Goal: Task Accomplishment & Management: Manage account settings

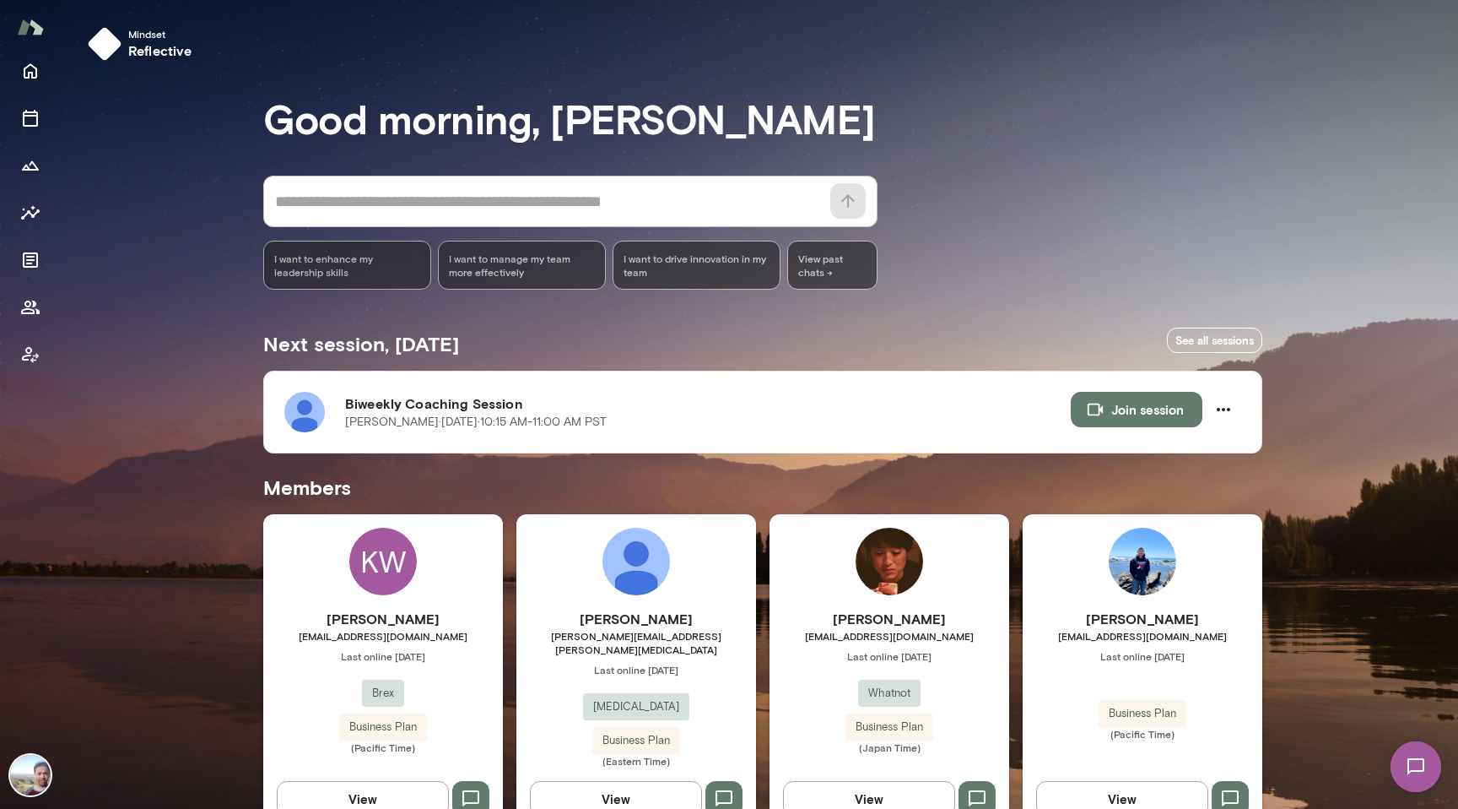
click at [1418, 749] on img at bounding box center [1416, 766] width 69 height 69
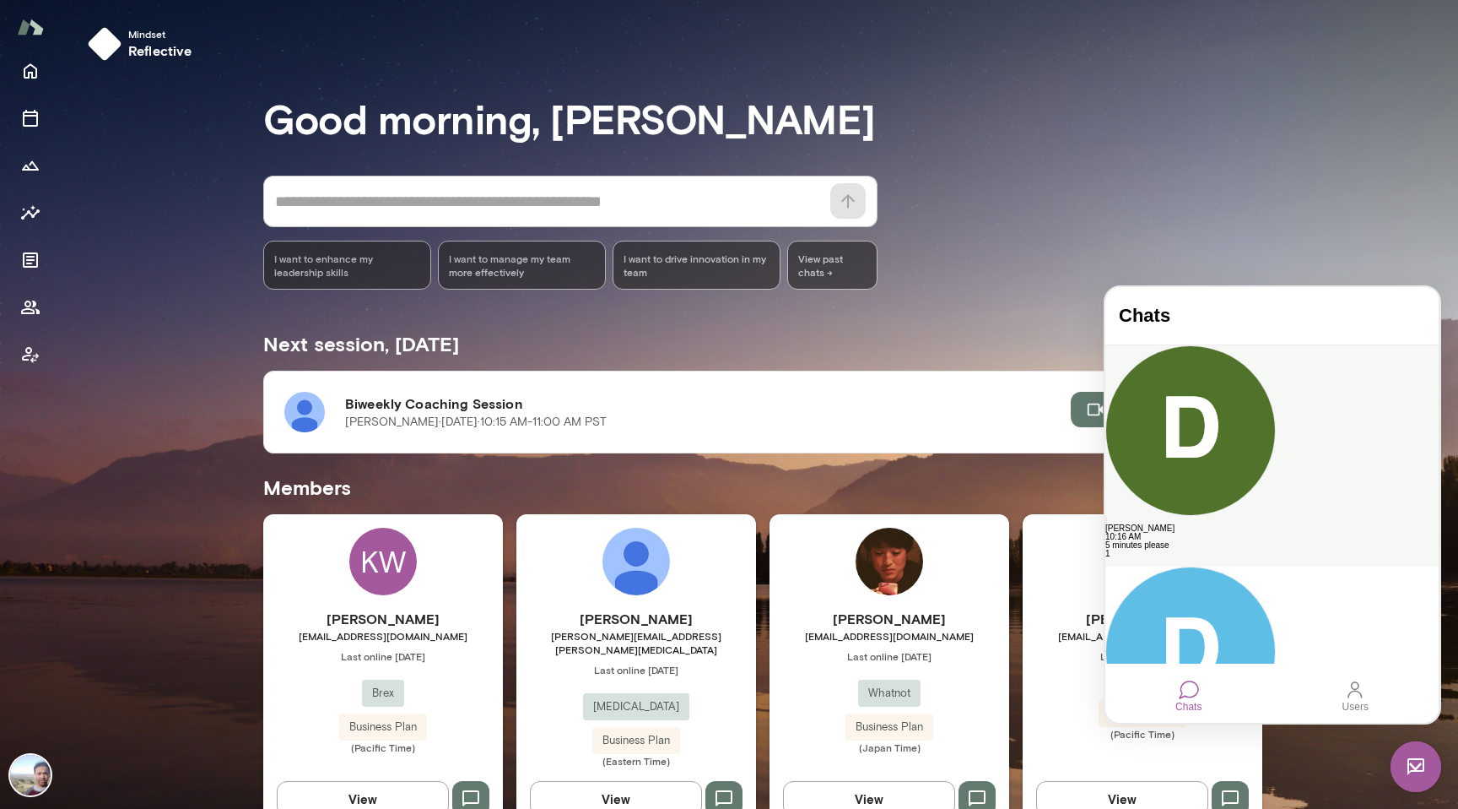
click at [1244, 541] on div "5 minutes please" at bounding box center [1272, 545] width 333 height 8
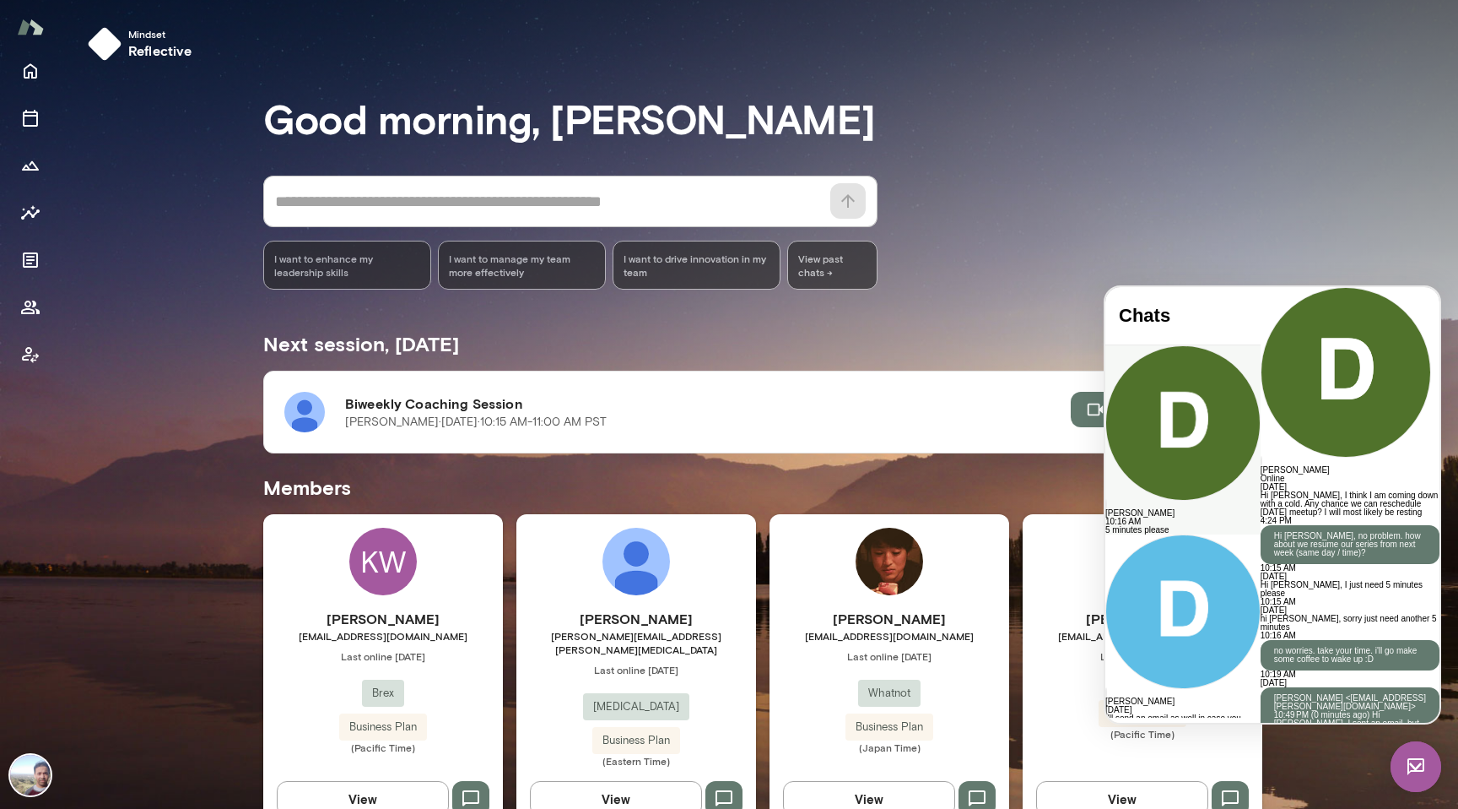
scroll to position [3325, 0]
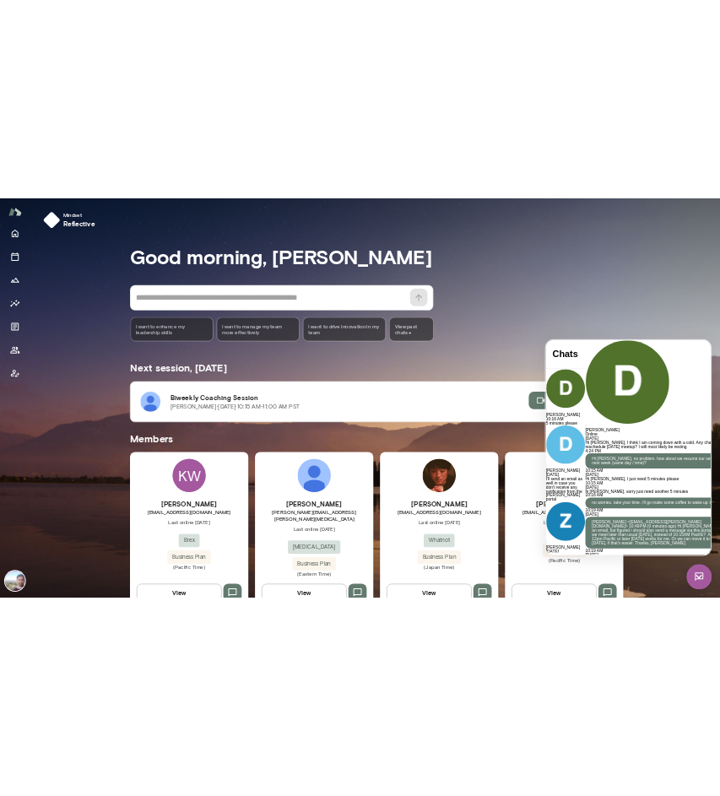
scroll to position [3409, 0]
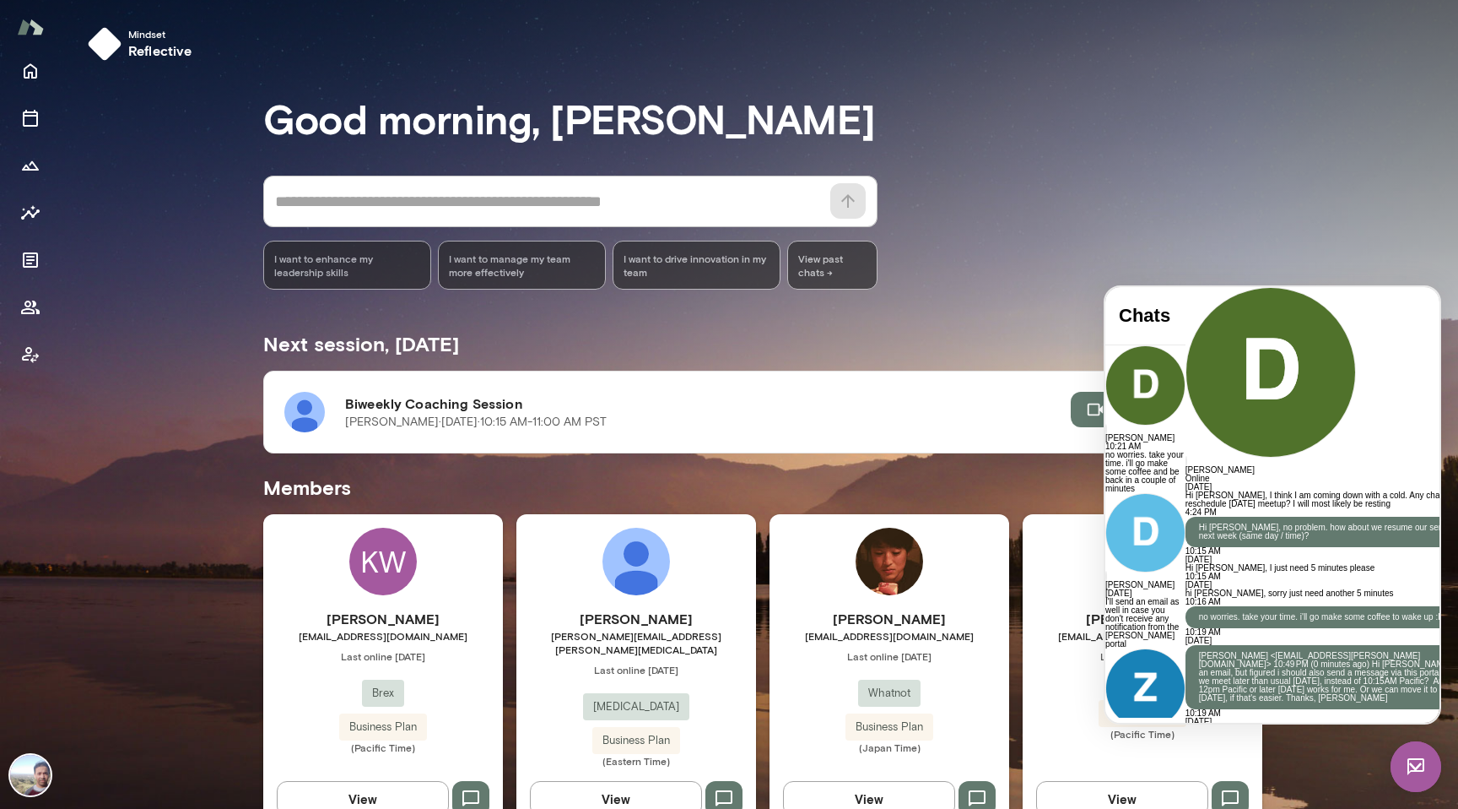
click at [887, 520] on div "[PERSON_NAME] [PERSON_NAME][EMAIL_ADDRESS][DOMAIN_NAME] Last online [DATE] What…" at bounding box center [890, 672] width 240 height 316
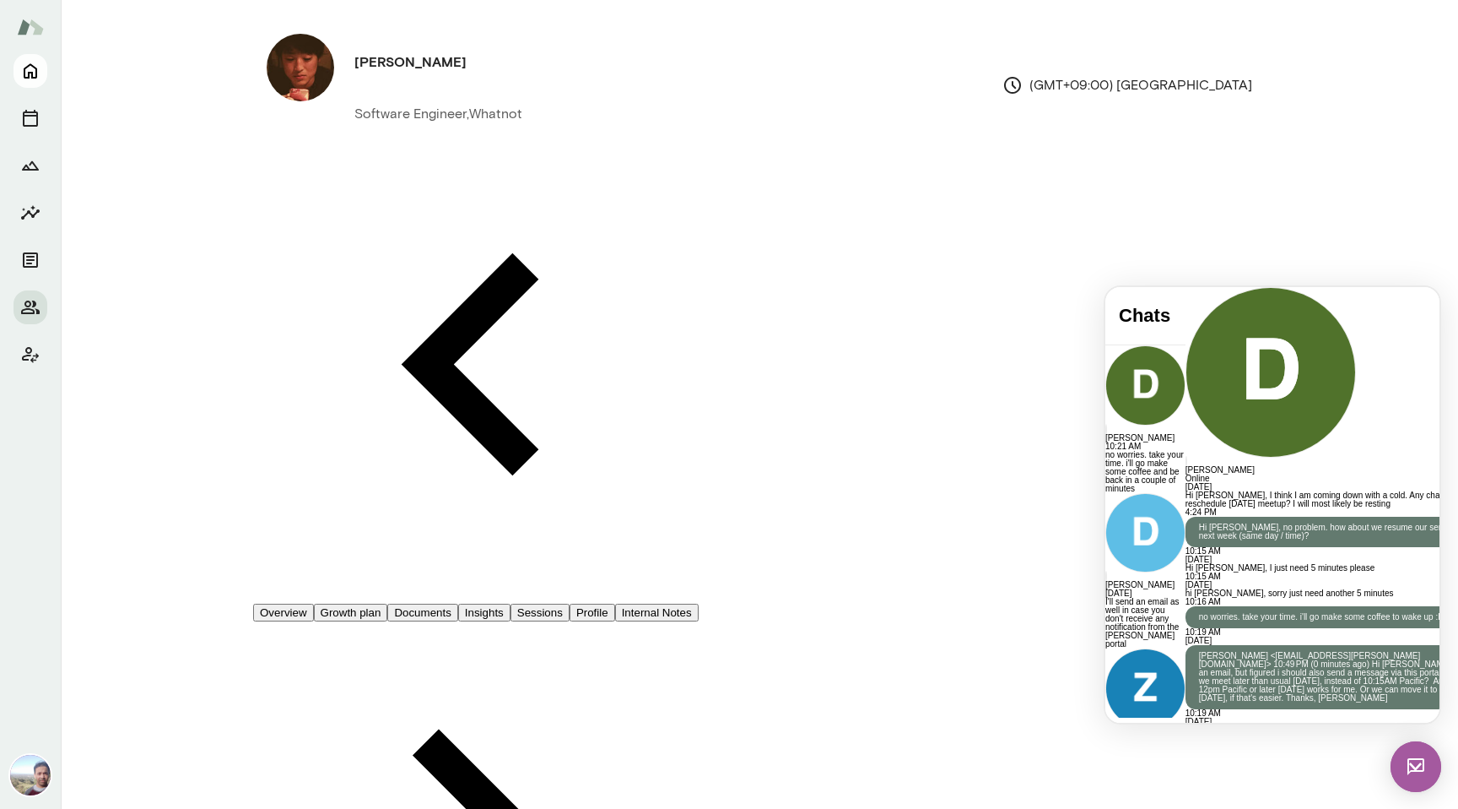
click at [28, 64] on icon "Home" at bounding box center [31, 71] width 14 height 15
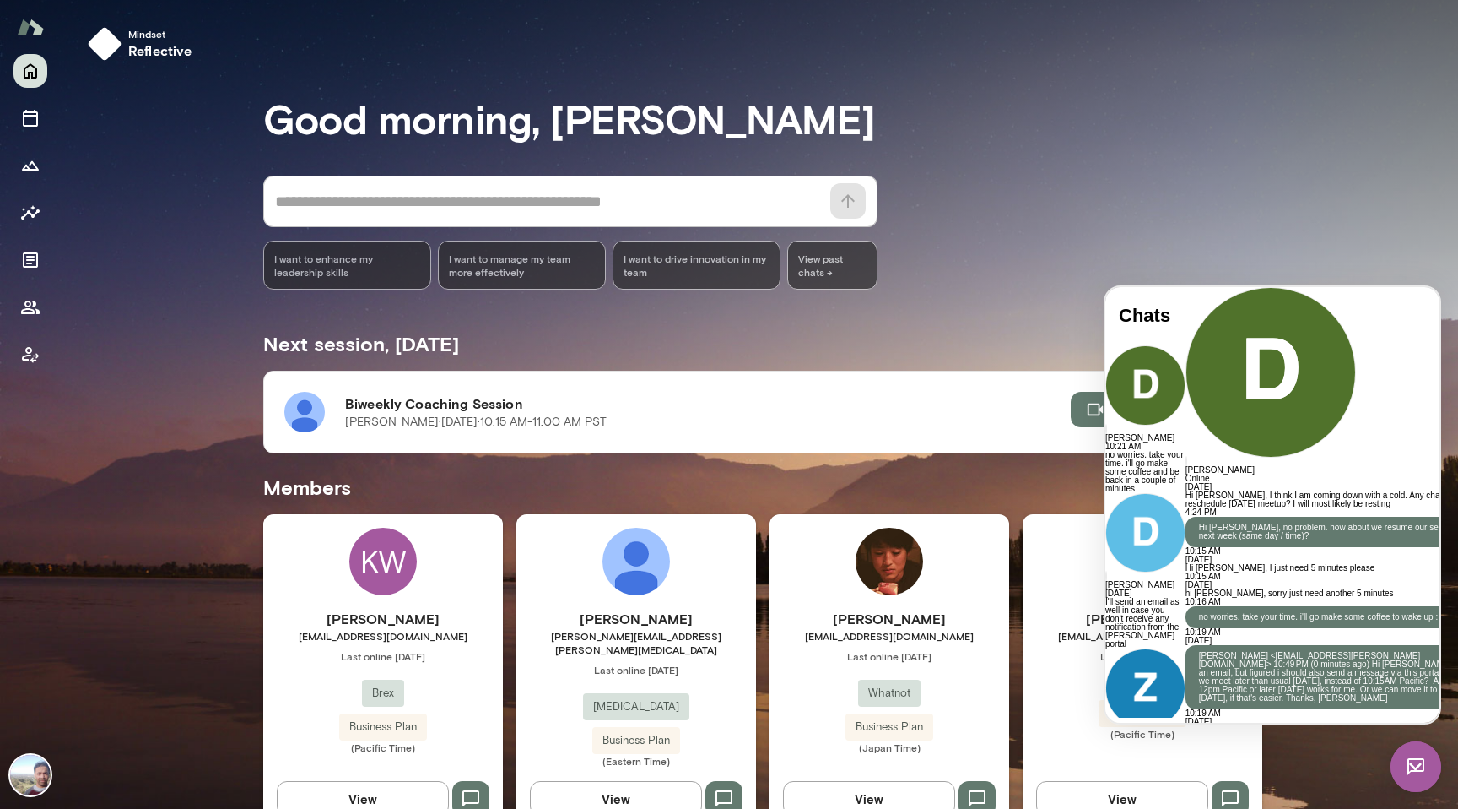
click at [1387, 300] on div "[PERSON_NAME] Online" at bounding box center [1339, 385] width 306 height 196
click at [1186, 287] on div at bounding box center [1339, 287] width 306 height 0
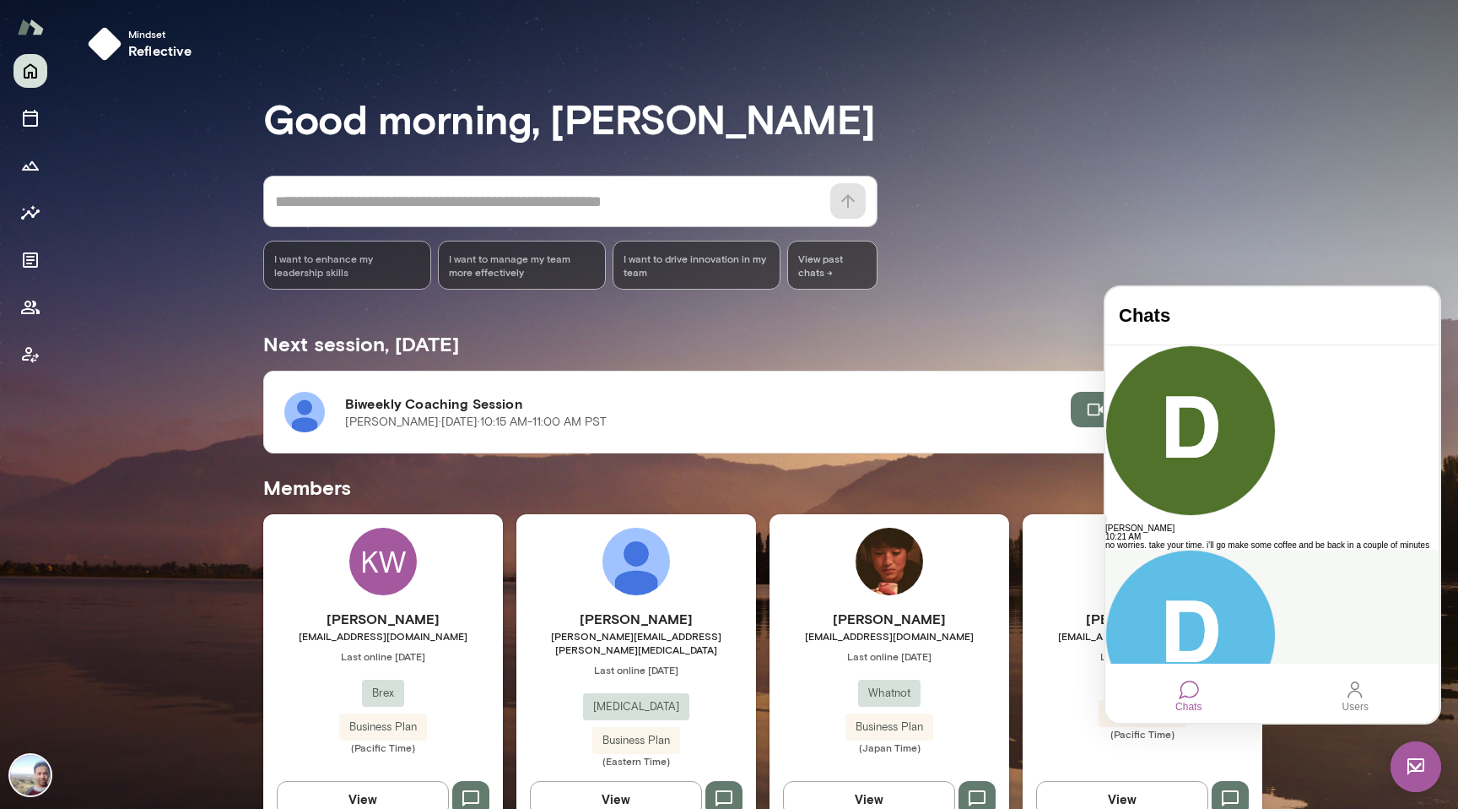
click at [1199, 745] on div "I'll send an email as well in case you don't receive any notification from the …" at bounding box center [1272, 753] width 333 height 17
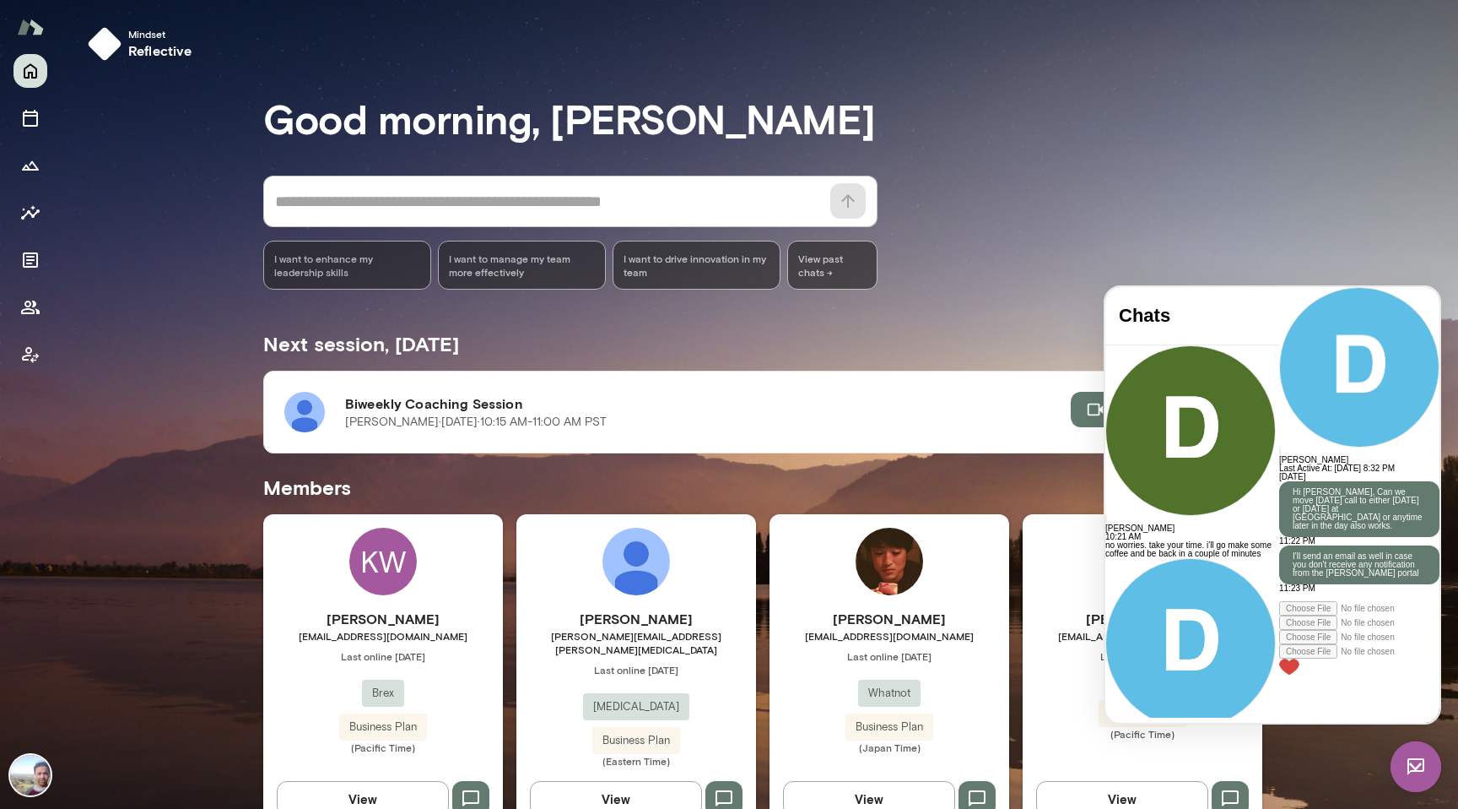
click at [1279, 309] on div "[PERSON_NAME] Last Active At: [DATE] 8:32 PM" at bounding box center [1359, 380] width 160 height 186
click at [1279, 316] on div "[PERSON_NAME] Last Active At: [DATE] 8:32 PM" at bounding box center [1359, 380] width 160 height 186
click at [1279, 287] on div at bounding box center [1359, 287] width 160 height 0
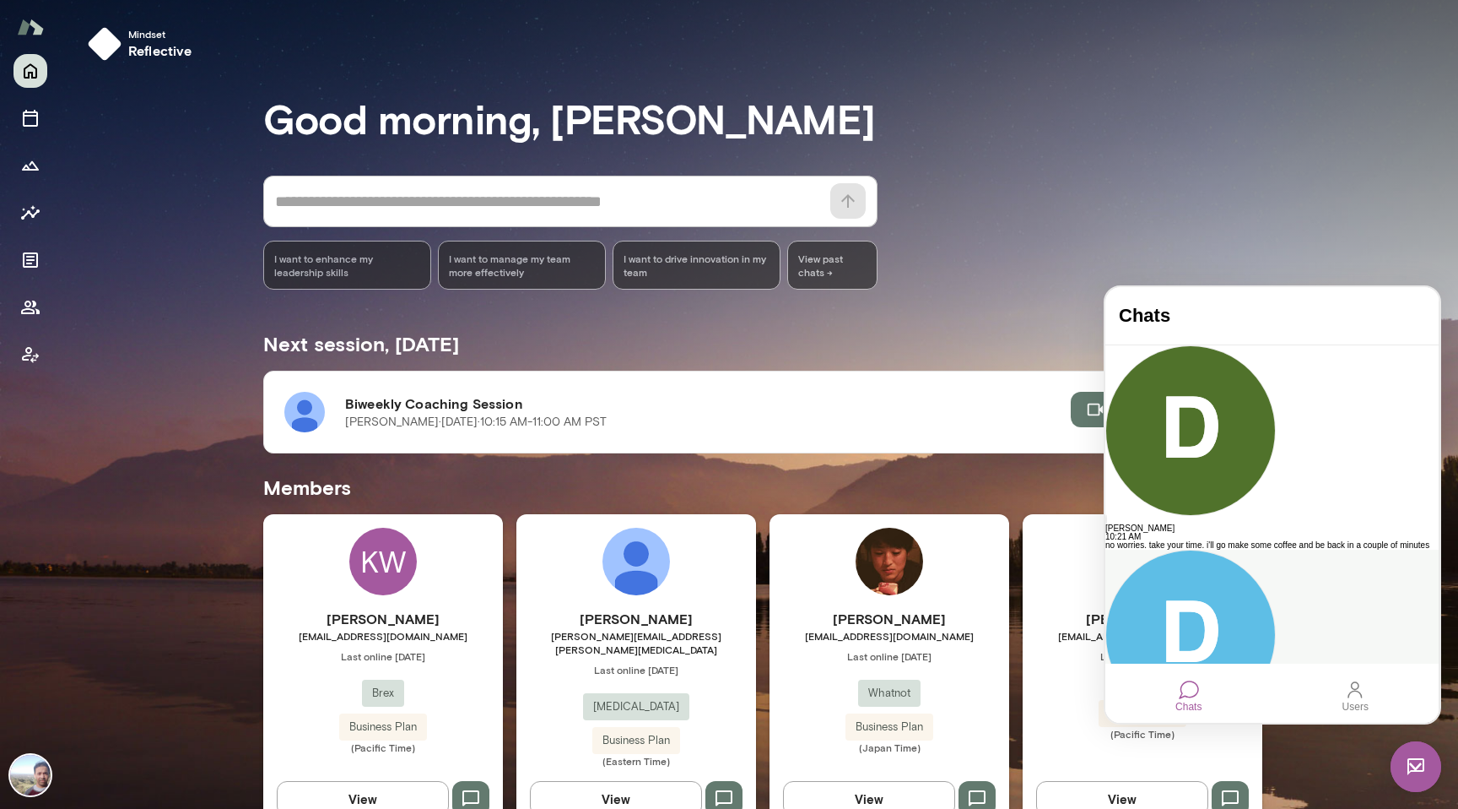
click at [1116, 768] on button "button" at bounding box center [1111, 769] width 10 height 2
click at [1177, 657] on button "Delete" at bounding box center [1159, 662] width 35 height 11
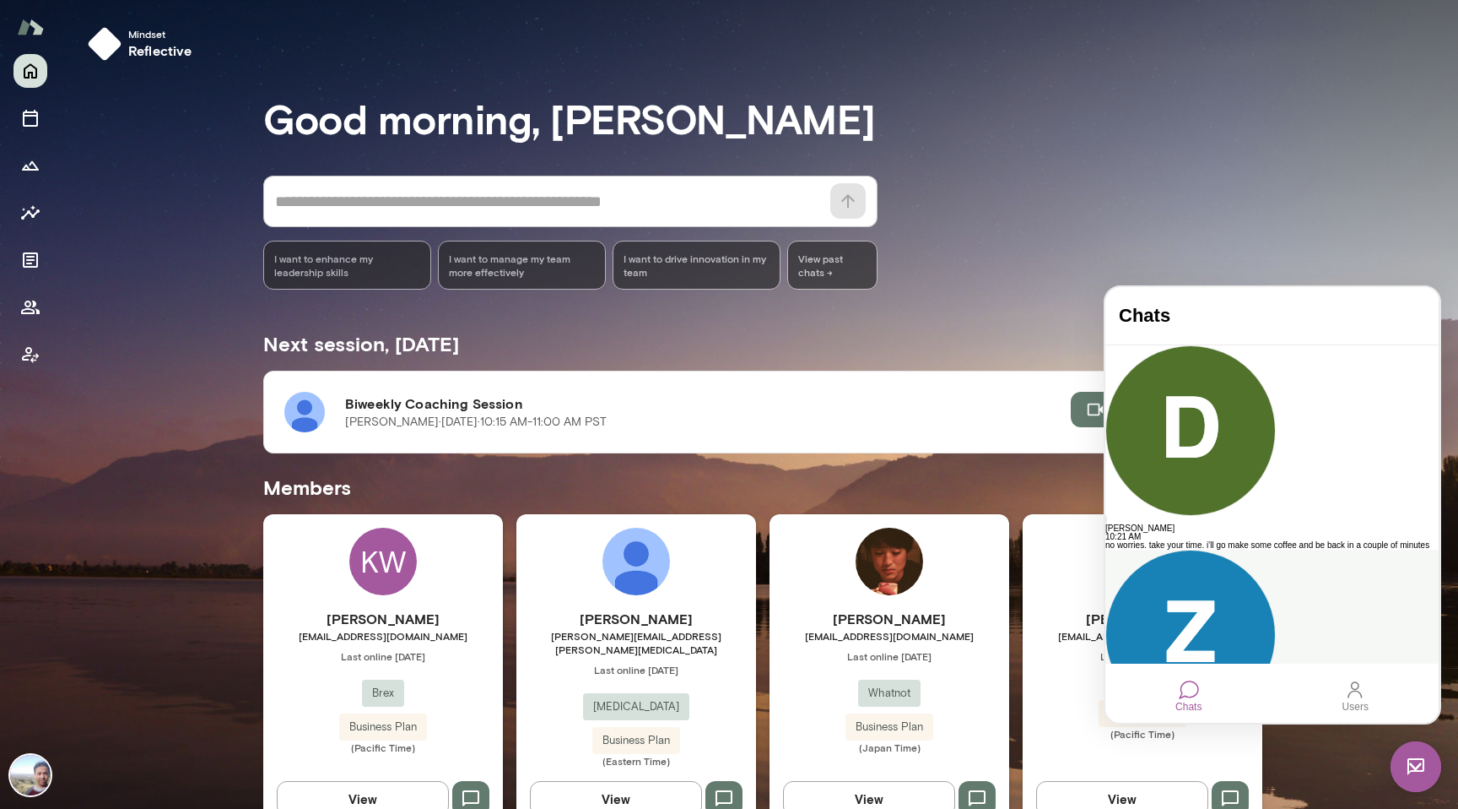
click at [1116, 776] on button "button" at bounding box center [1111, 777] width 10 height 2
click at [1177, 657] on button "Delete" at bounding box center [1159, 662] width 35 height 11
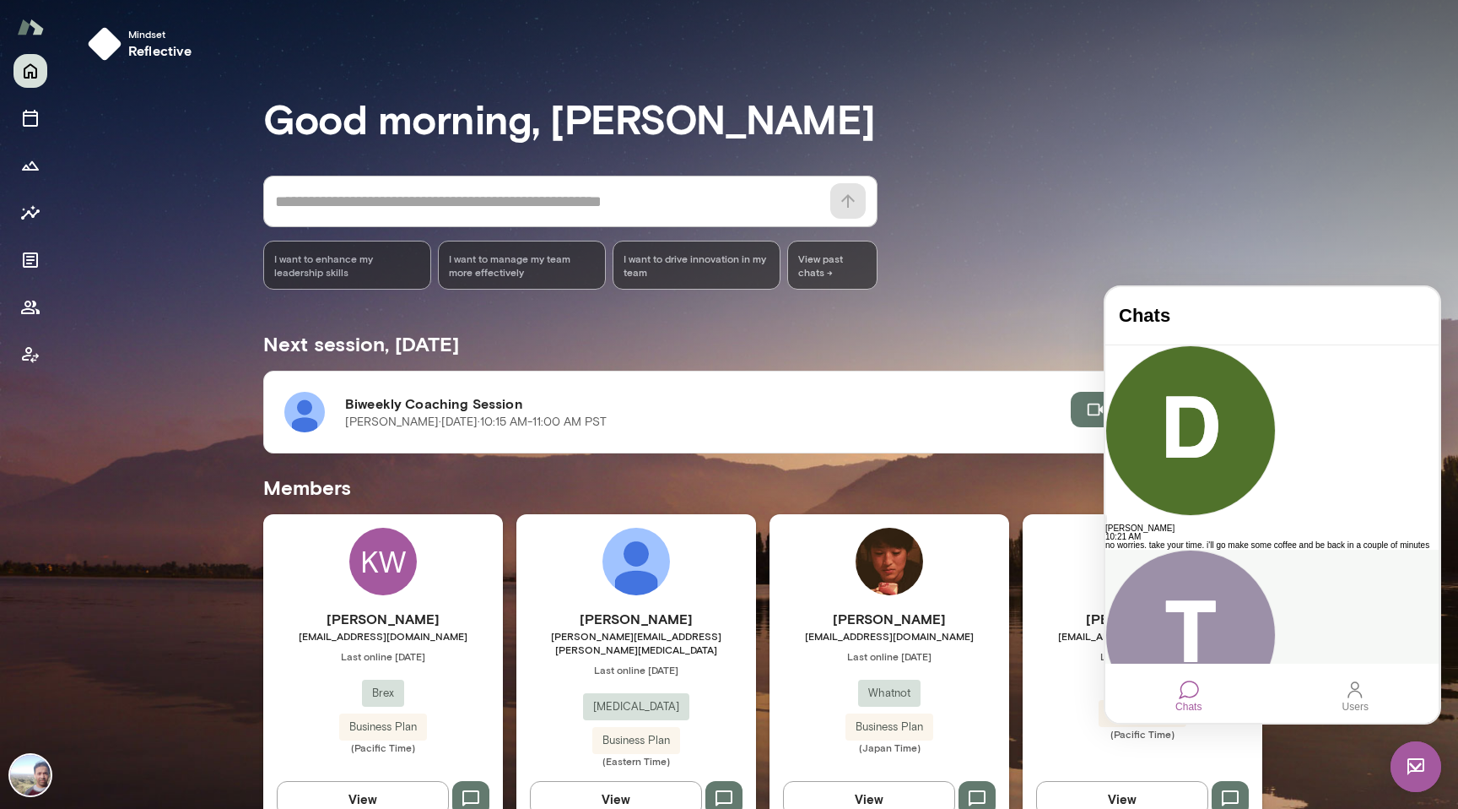
click at [1116, 760] on button "button" at bounding box center [1111, 761] width 10 height 2
click at [1177, 657] on button "Delete" at bounding box center [1159, 662] width 35 height 11
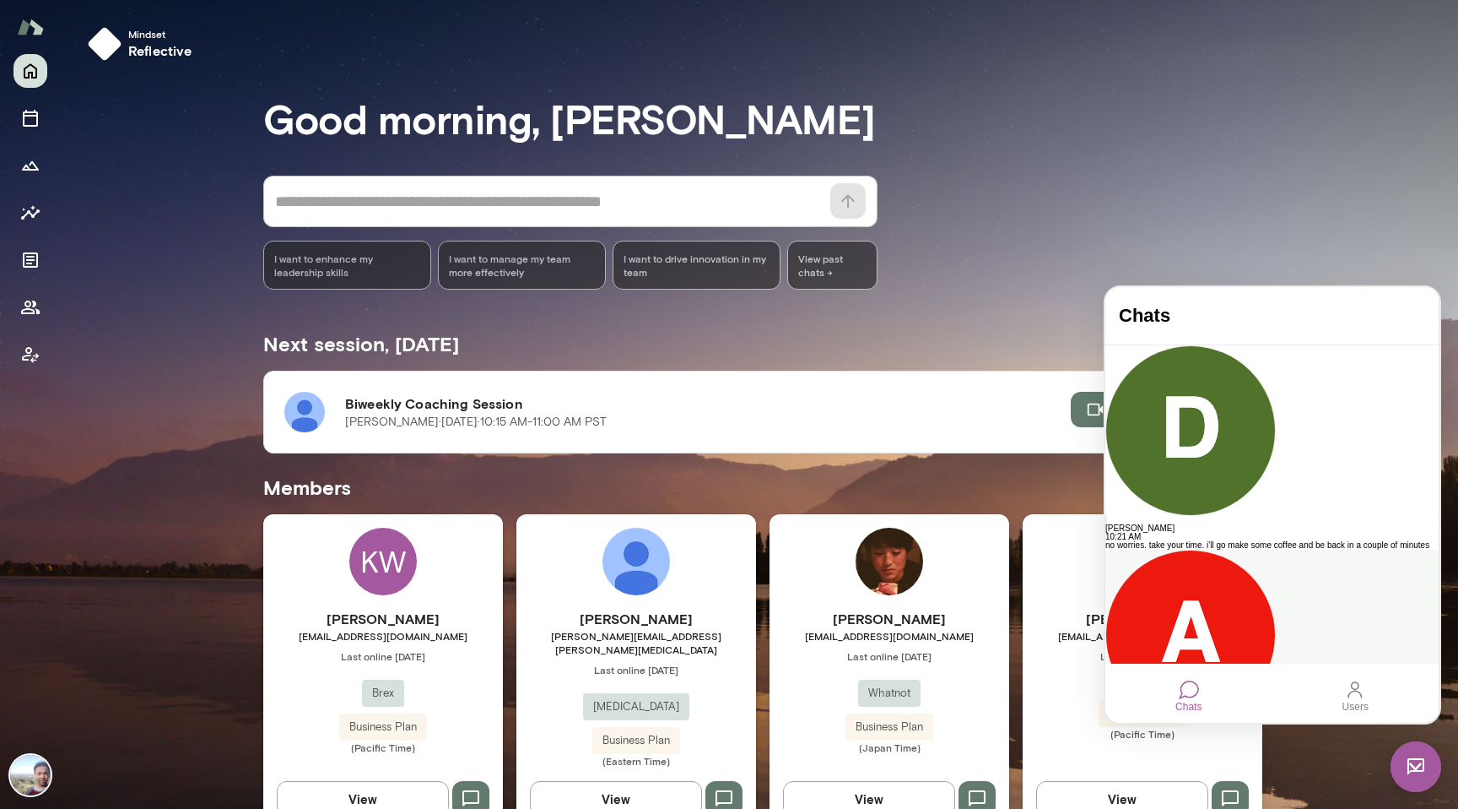
click at [1116, 776] on button "button" at bounding box center [1111, 777] width 10 height 2
click at [1177, 657] on button "Delete" at bounding box center [1159, 662] width 35 height 11
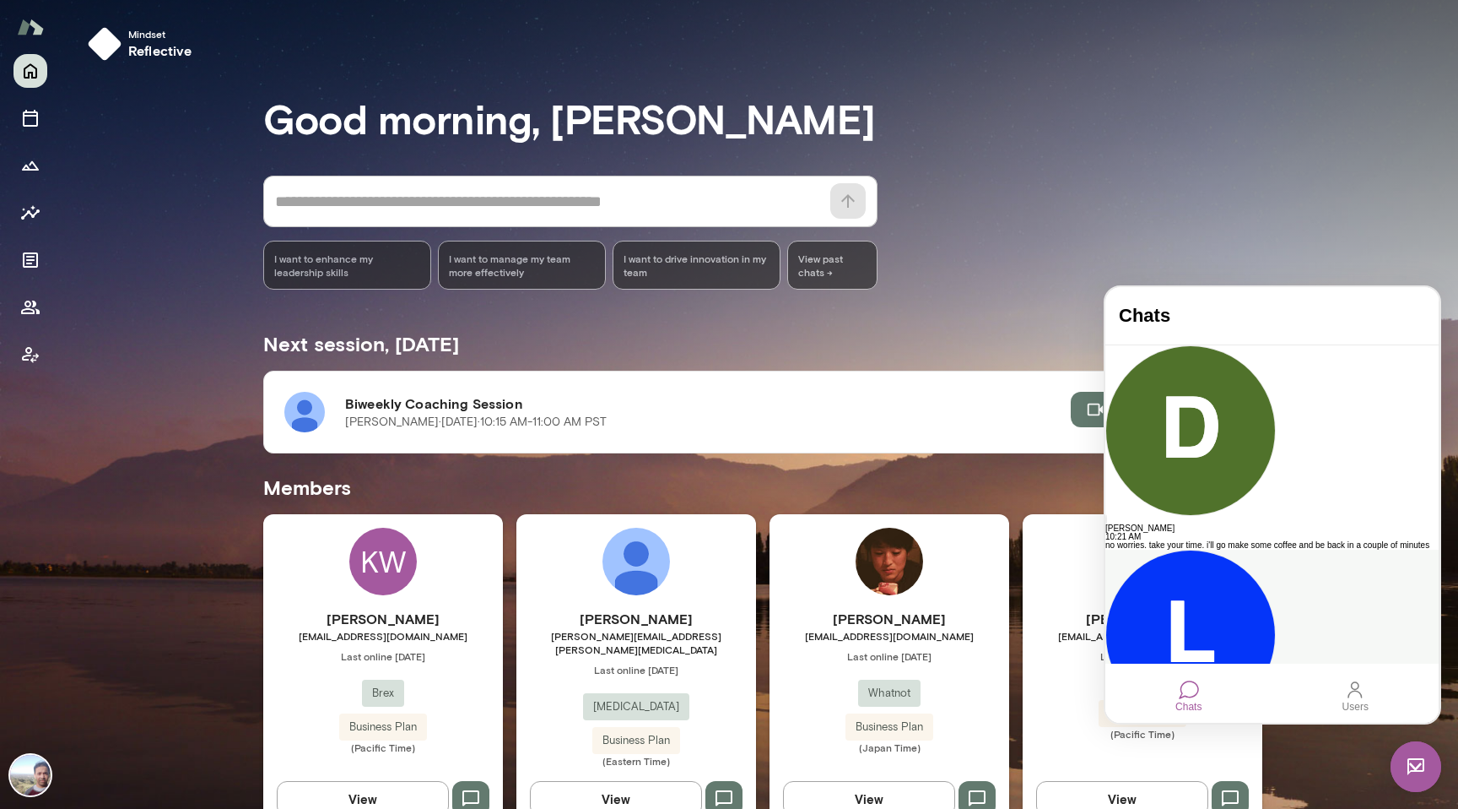
click at [1116, 760] on button "button" at bounding box center [1111, 761] width 10 height 2
click at [1177, 657] on button "Delete" at bounding box center [1159, 662] width 35 height 11
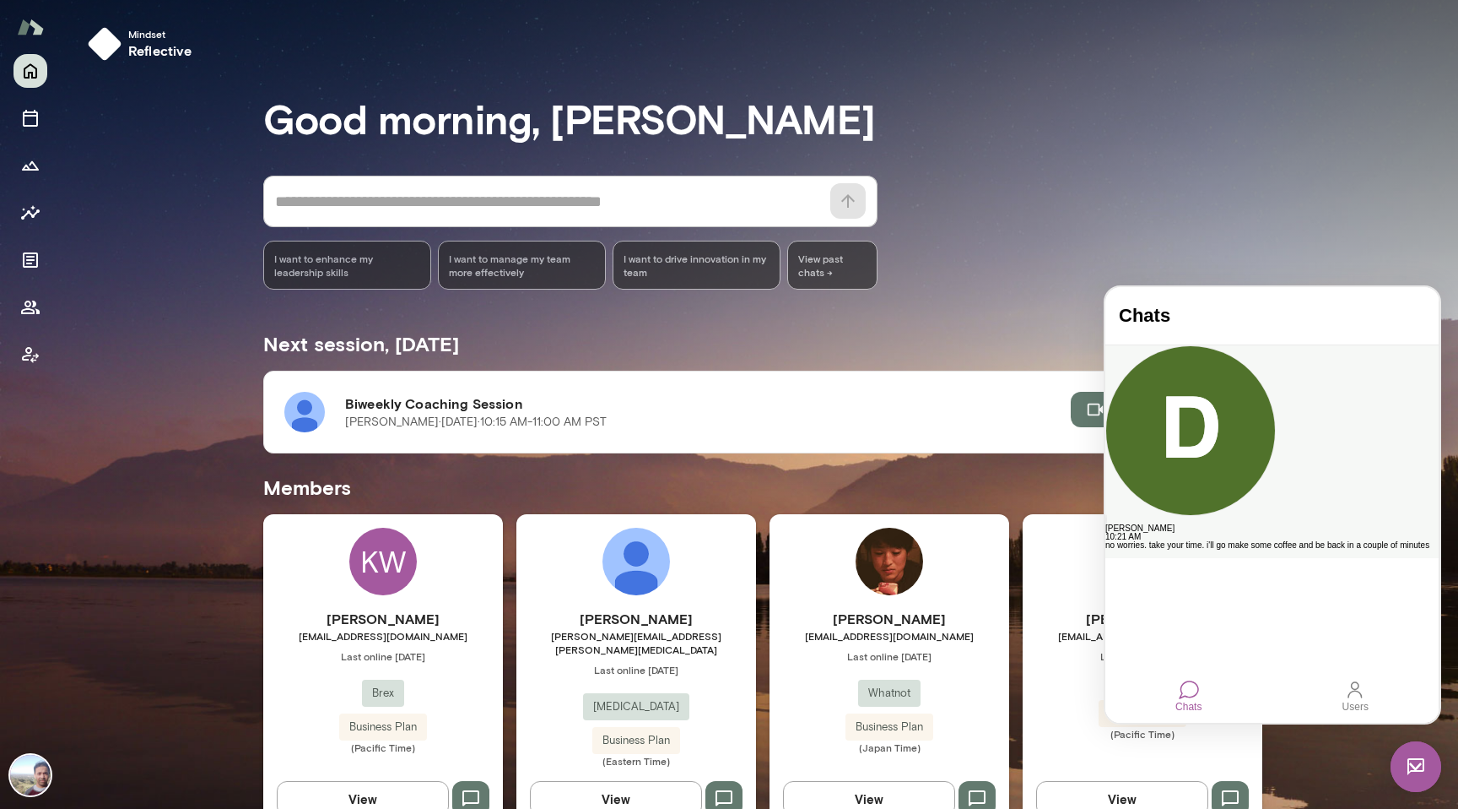
click at [1116, 555] on button "button" at bounding box center [1111, 556] width 10 height 2
click at [1317, 649] on div "Are you sure you want to delete? Cancel Delete" at bounding box center [1272, 658] width 333 height 19
click at [1177, 657] on button "Delete" at bounding box center [1159, 662] width 35 height 11
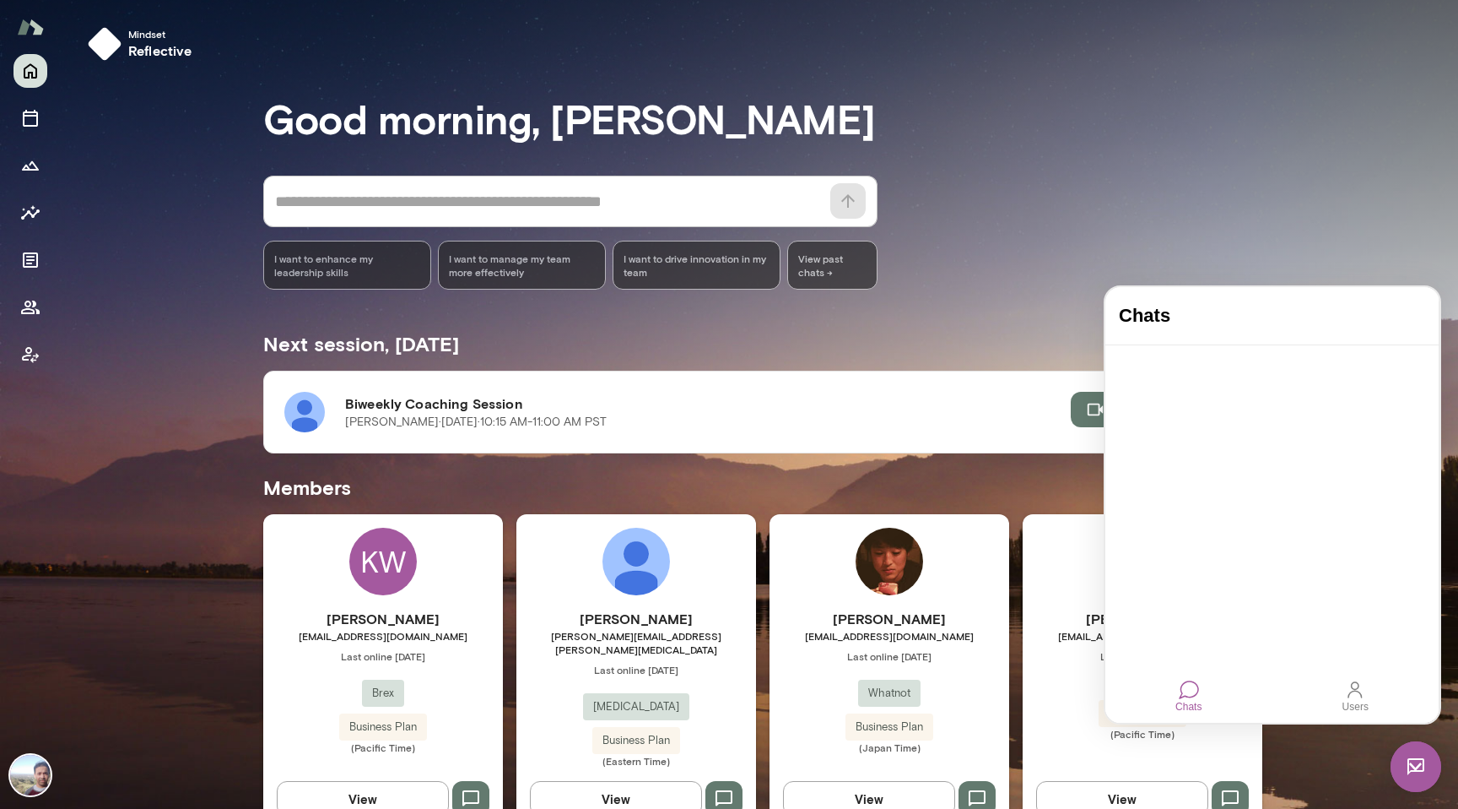
click at [1159, 244] on div "* ​ ​ I want to enhance my leadership skills I want to manage my team more effe…" at bounding box center [762, 233] width 999 height 114
